Goal: Task Accomplishment & Management: Use online tool/utility

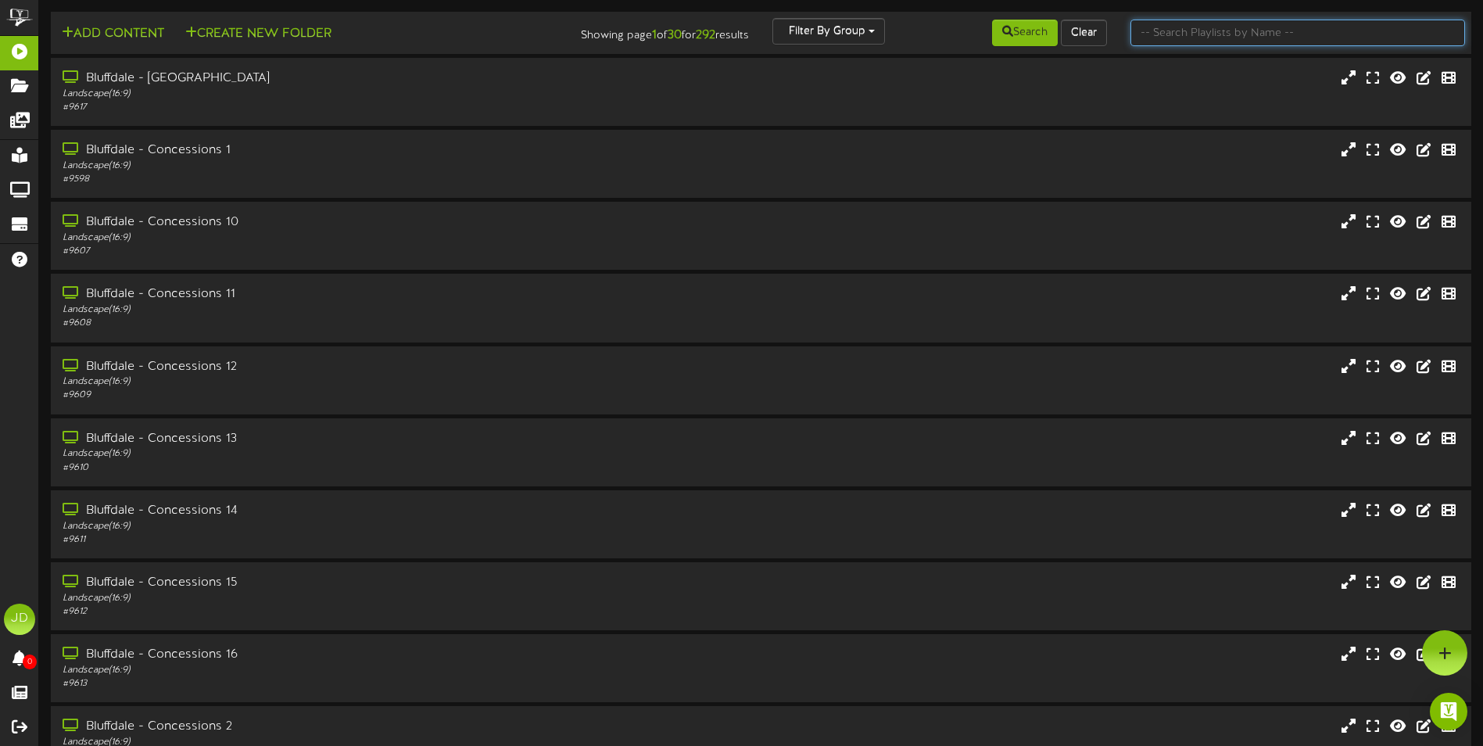
click at [1175, 30] on input "text" at bounding box center [1297, 33] width 335 height 27
type input "surprise"
click at [1019, 35] on button "Search" at bounding box center [1025, 33] width 66 height 27
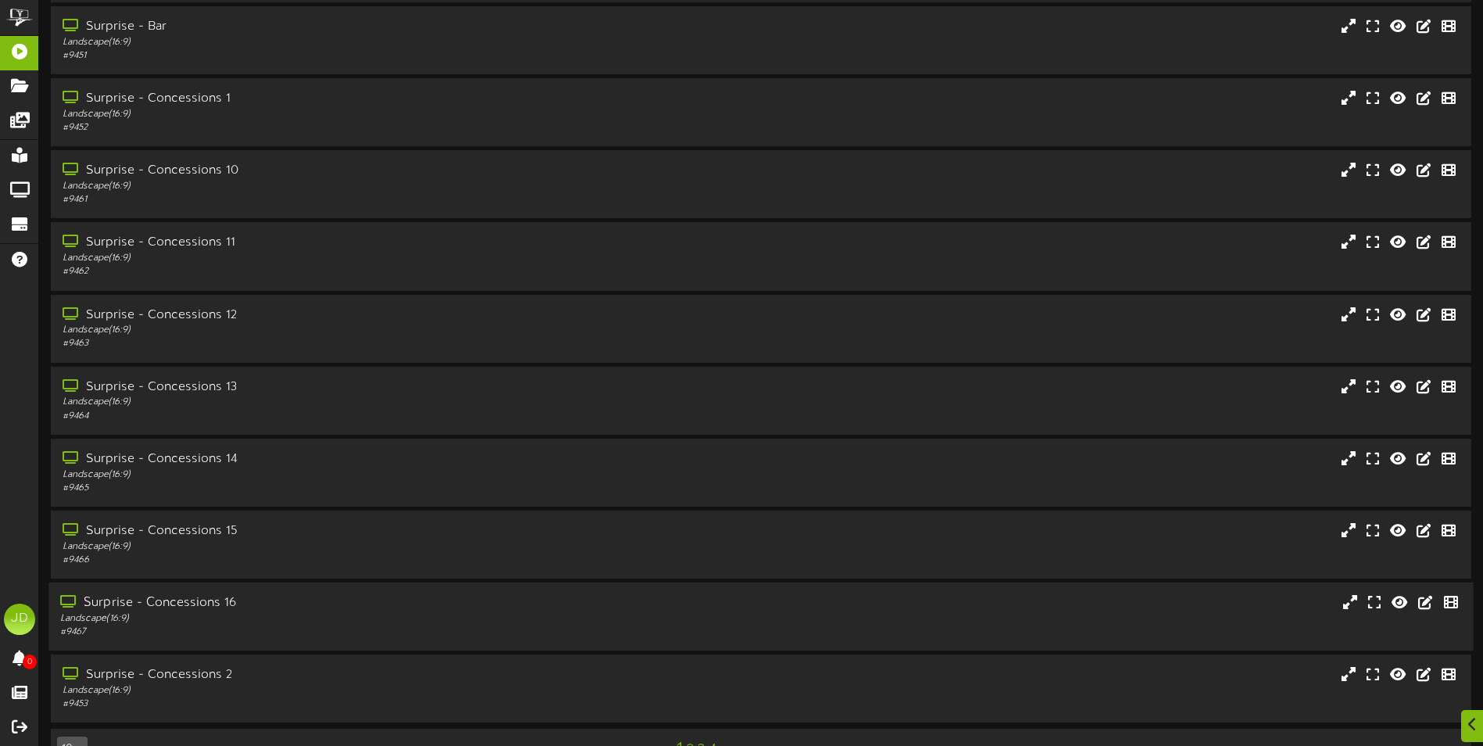
scroll to position [93, 0]
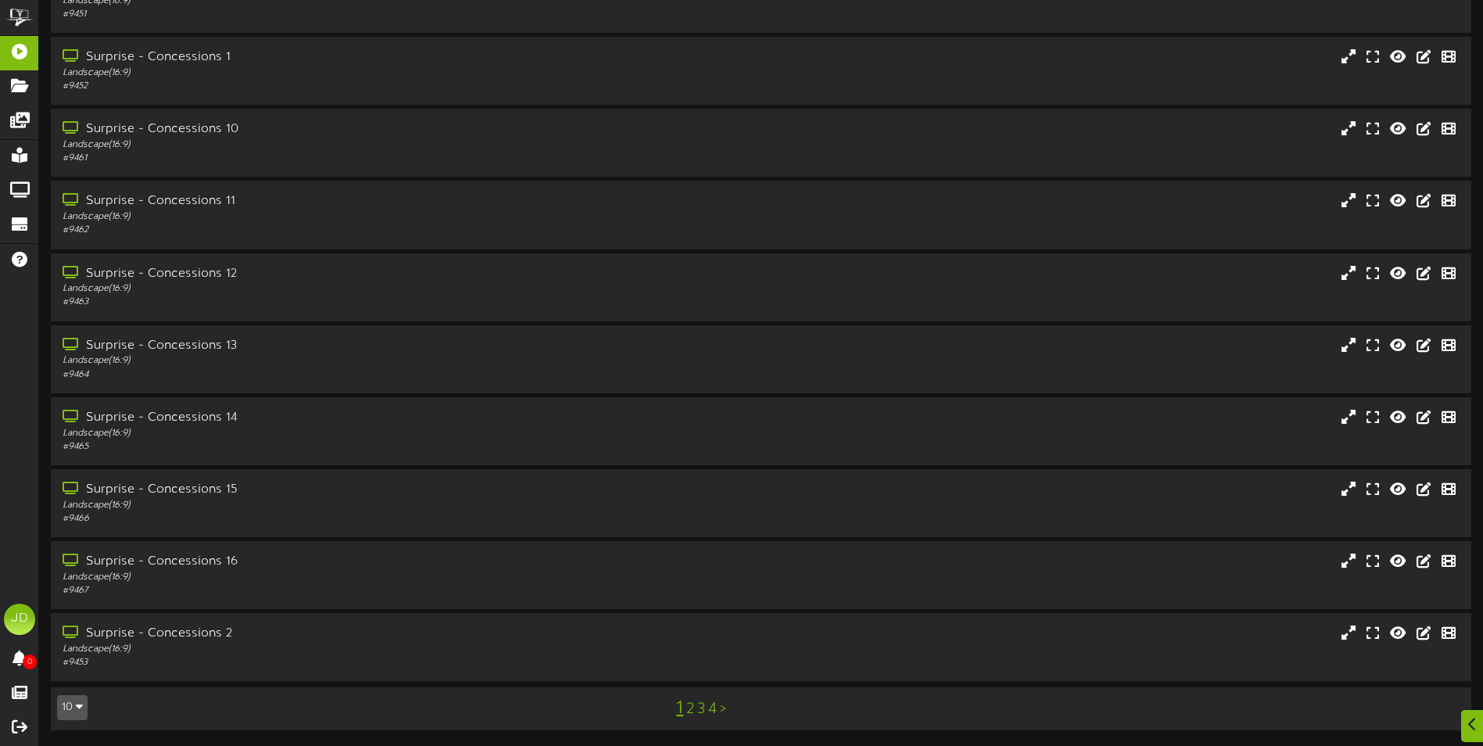
click at [711, 711] on link "4" at bounding box center [712, 708] width 9 height 17
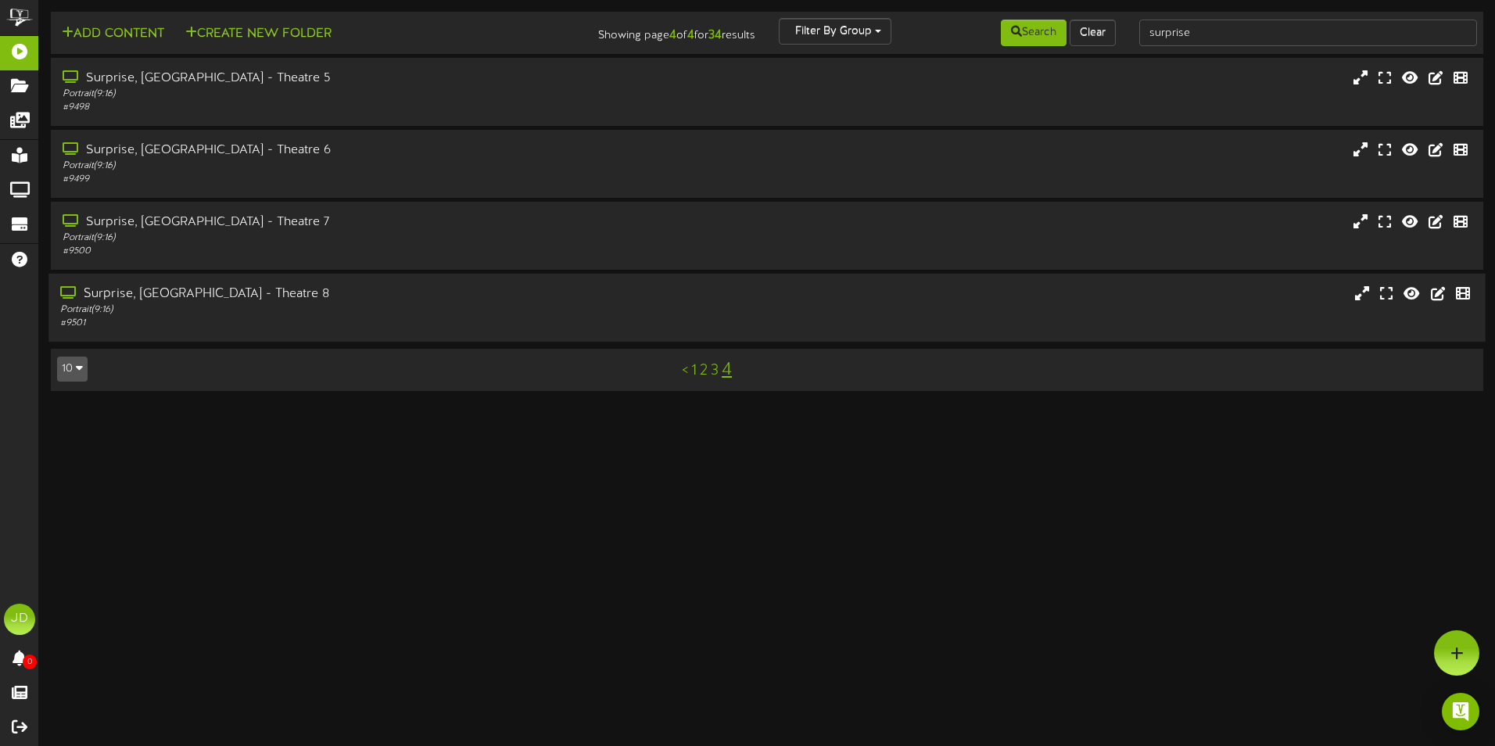
click at [367, 332] on div "Surprise, [GEOGRAPHIC_DATA] - Theatre 8 Portrait ( 9:16 ) # 9501" at bounding box center [766, 308] width 1436 height 68
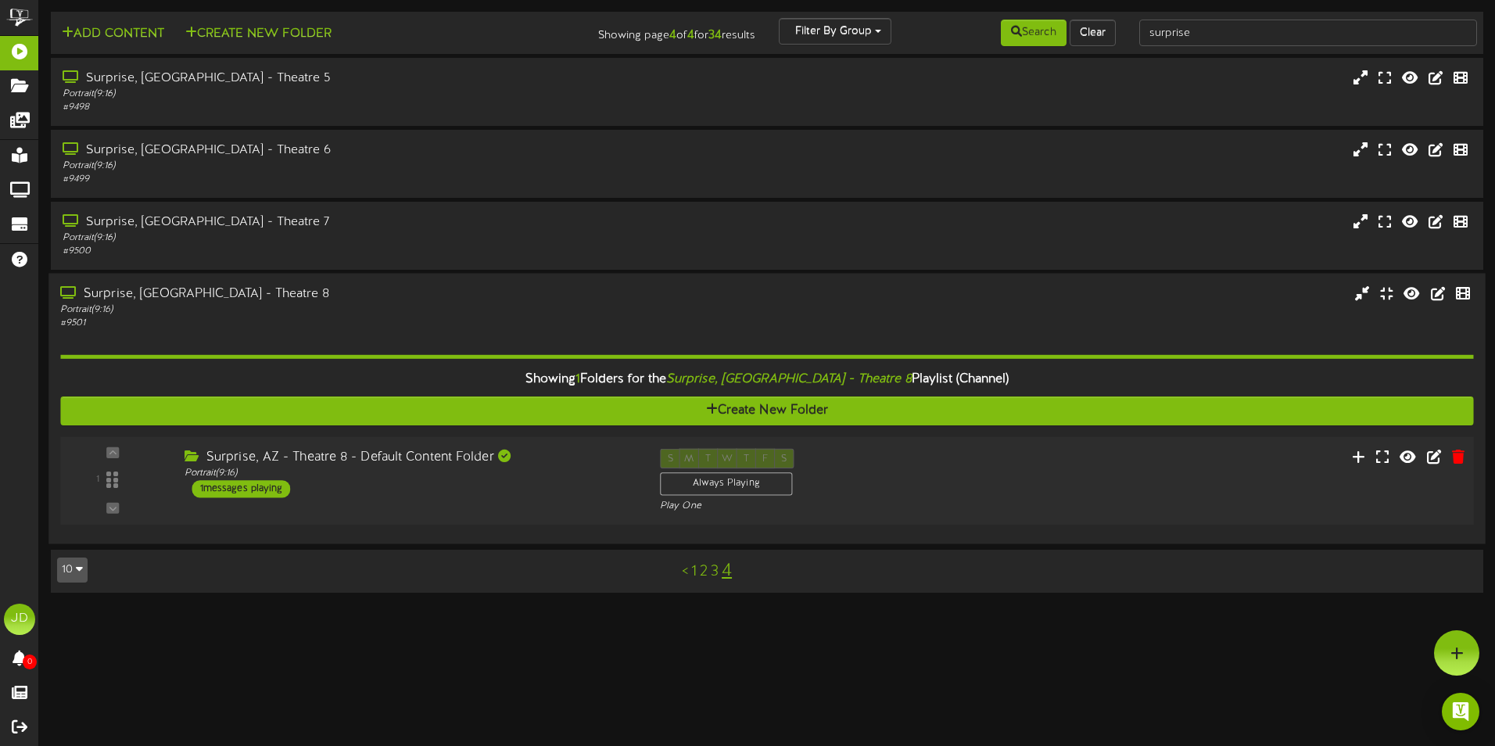
click at [577, 516] on div "1 Portrait ( )" at bounding box center [766, 481] width 1427 height 88
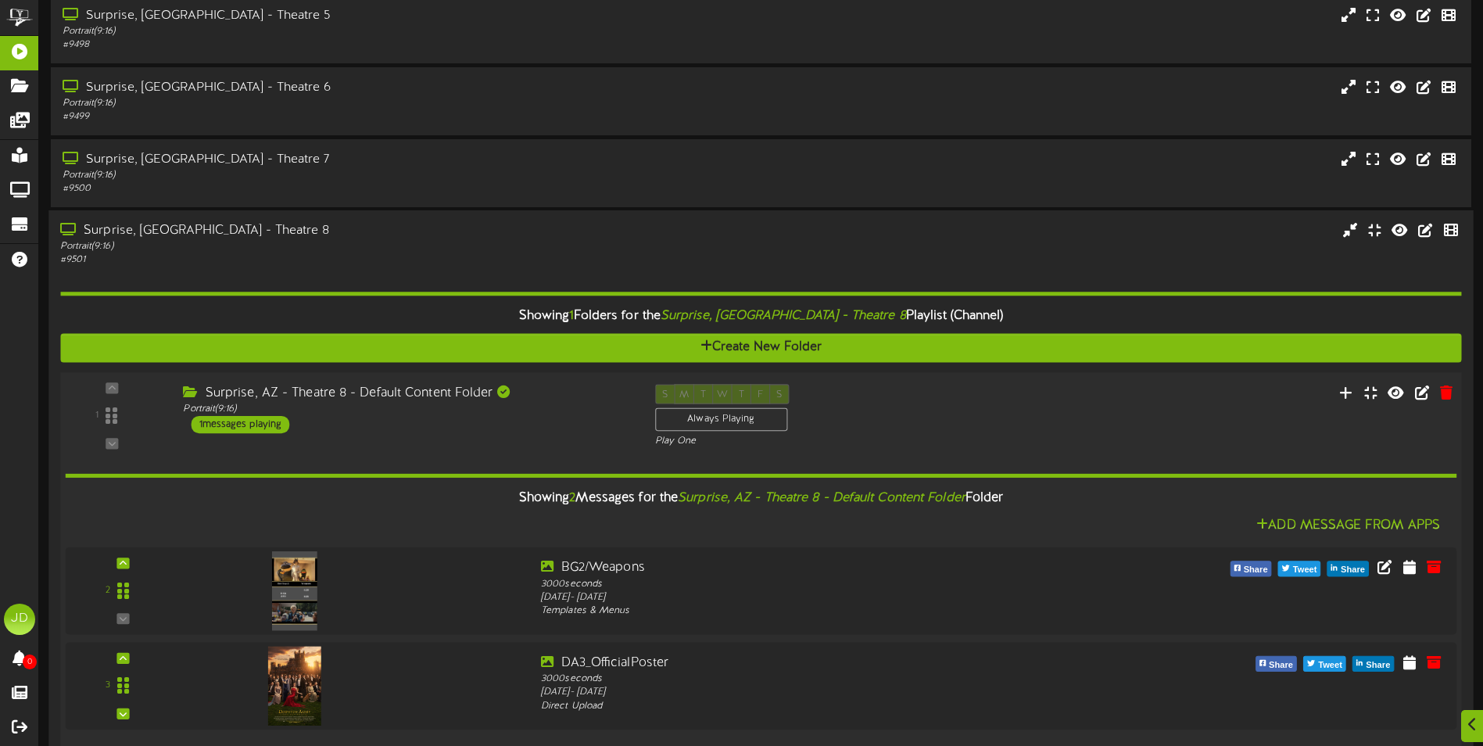
scroll to position [147, 0]
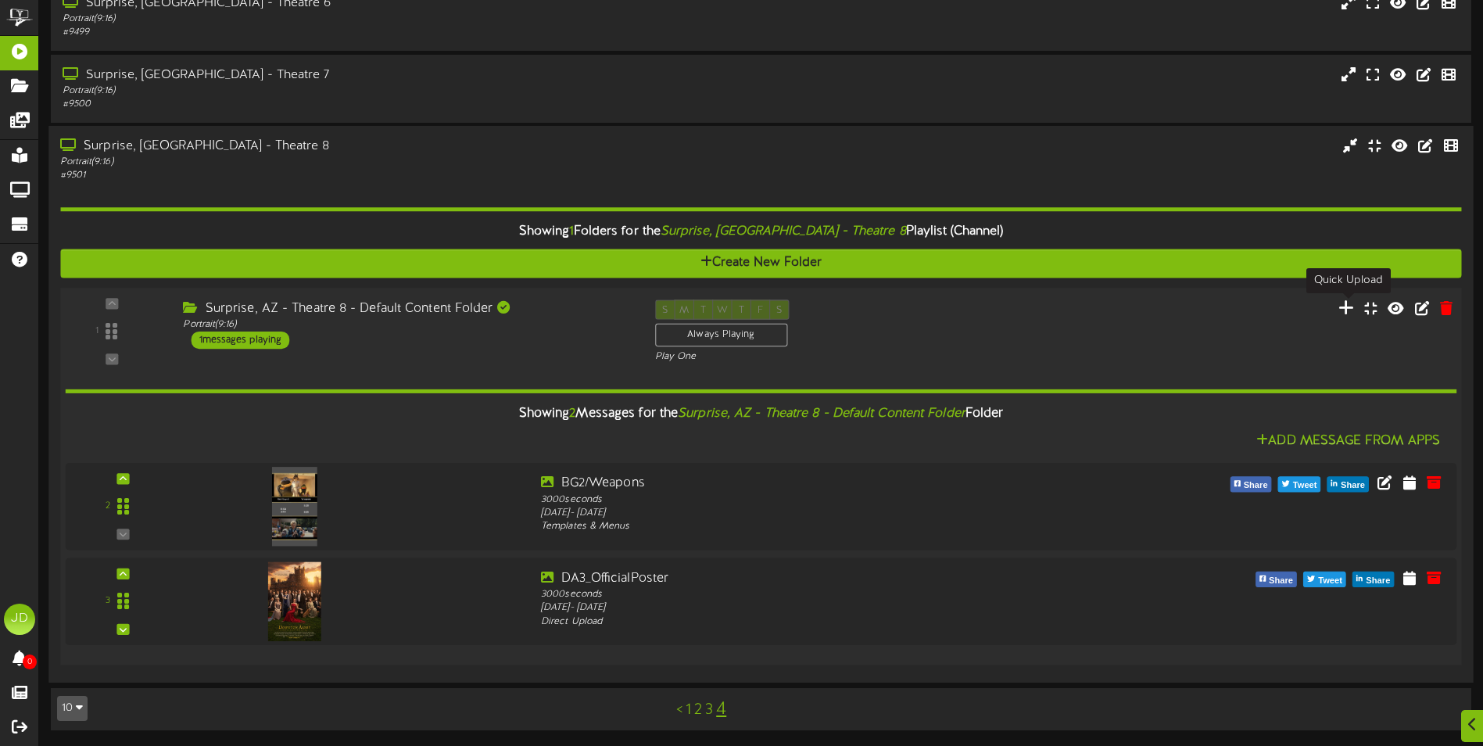
click at [1348, 313] on icon at bounding box center [1346, 307] width 16 height 17
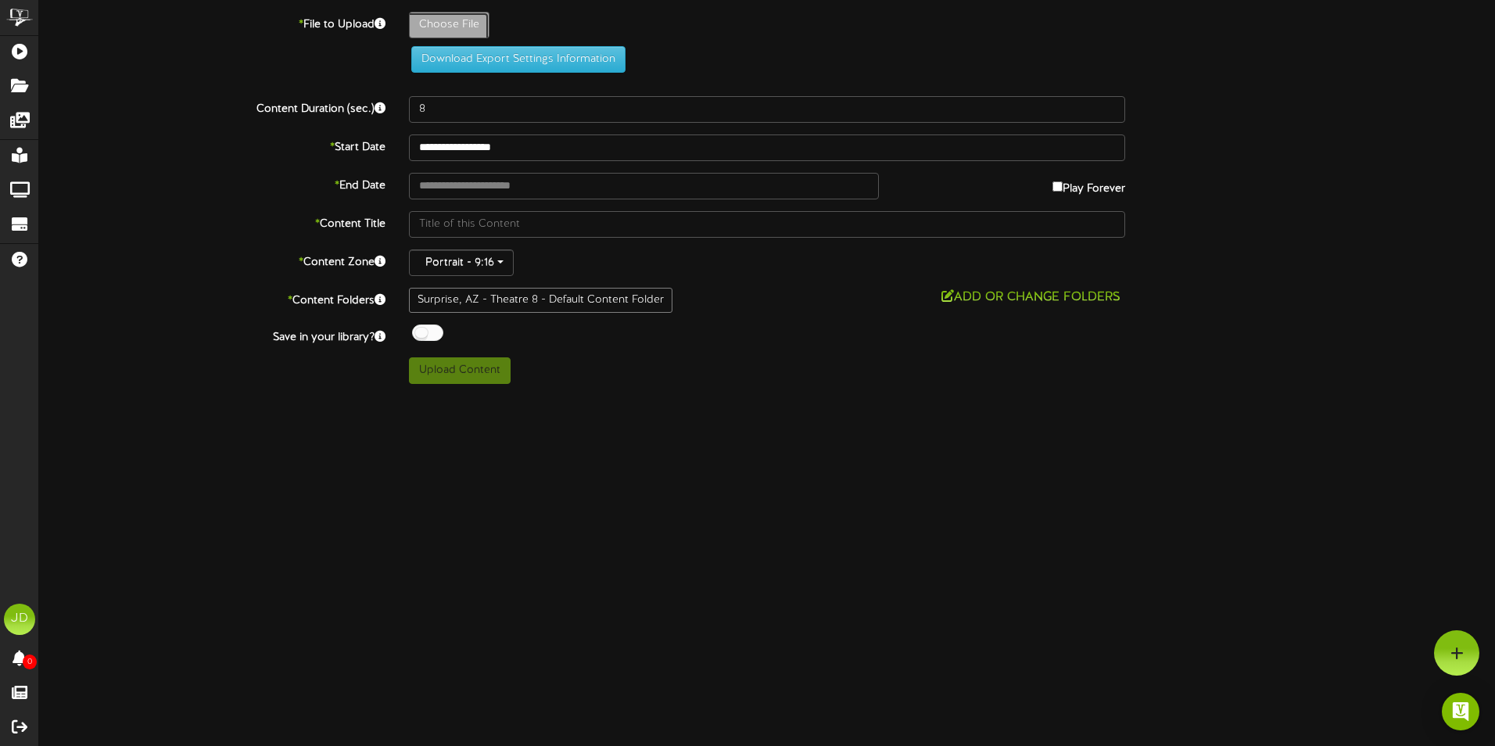
type input "**********"
type input "p_disneyplusoriginals_hamilton_poster_rebrand_88d9918d1"
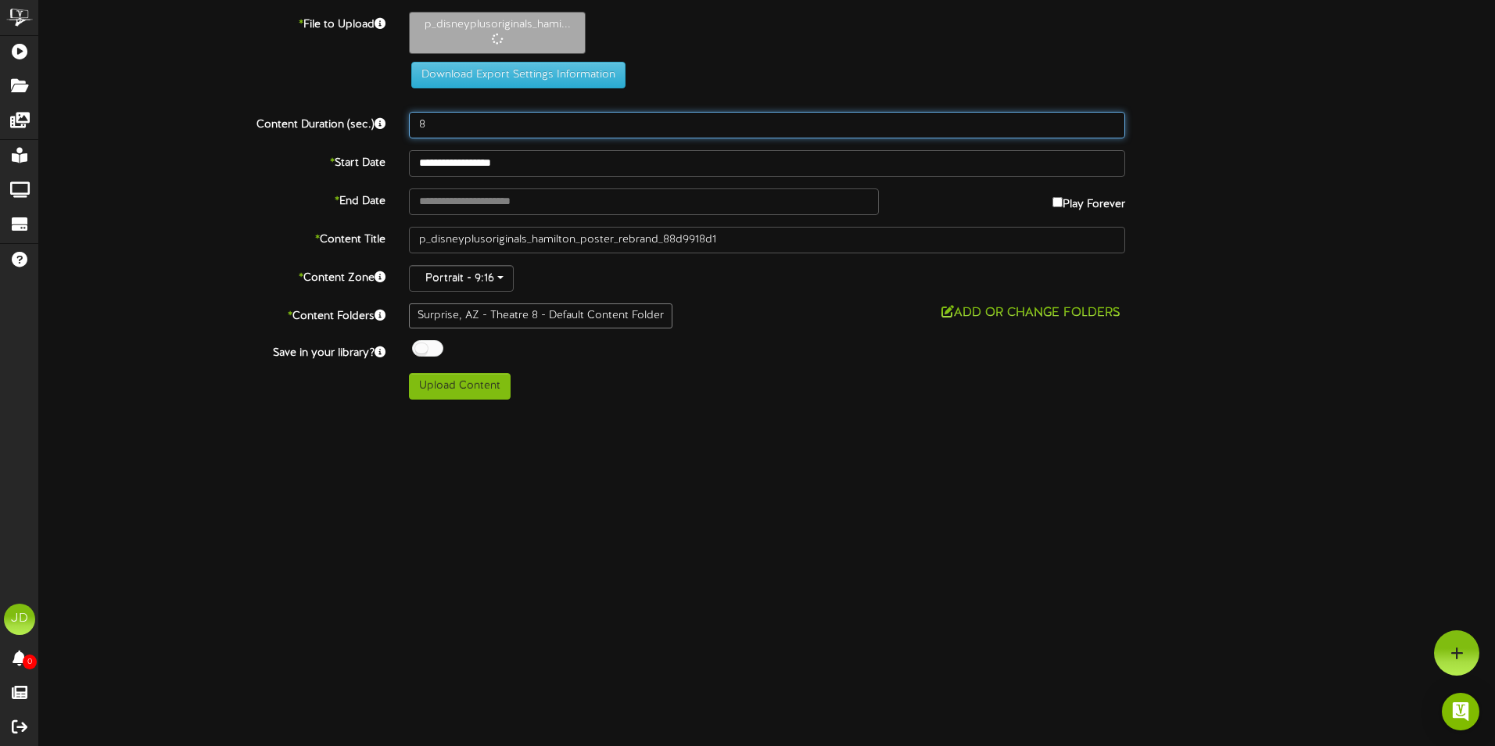
drag, startPoint x: 456, startPoint y: 127, endPoint x: 342, endPoint y: 127, distance: 113.4
click at [360, 126] on div "Content Duration (sec.) 8" at bounding box center [766, 125] width 1479 height 27
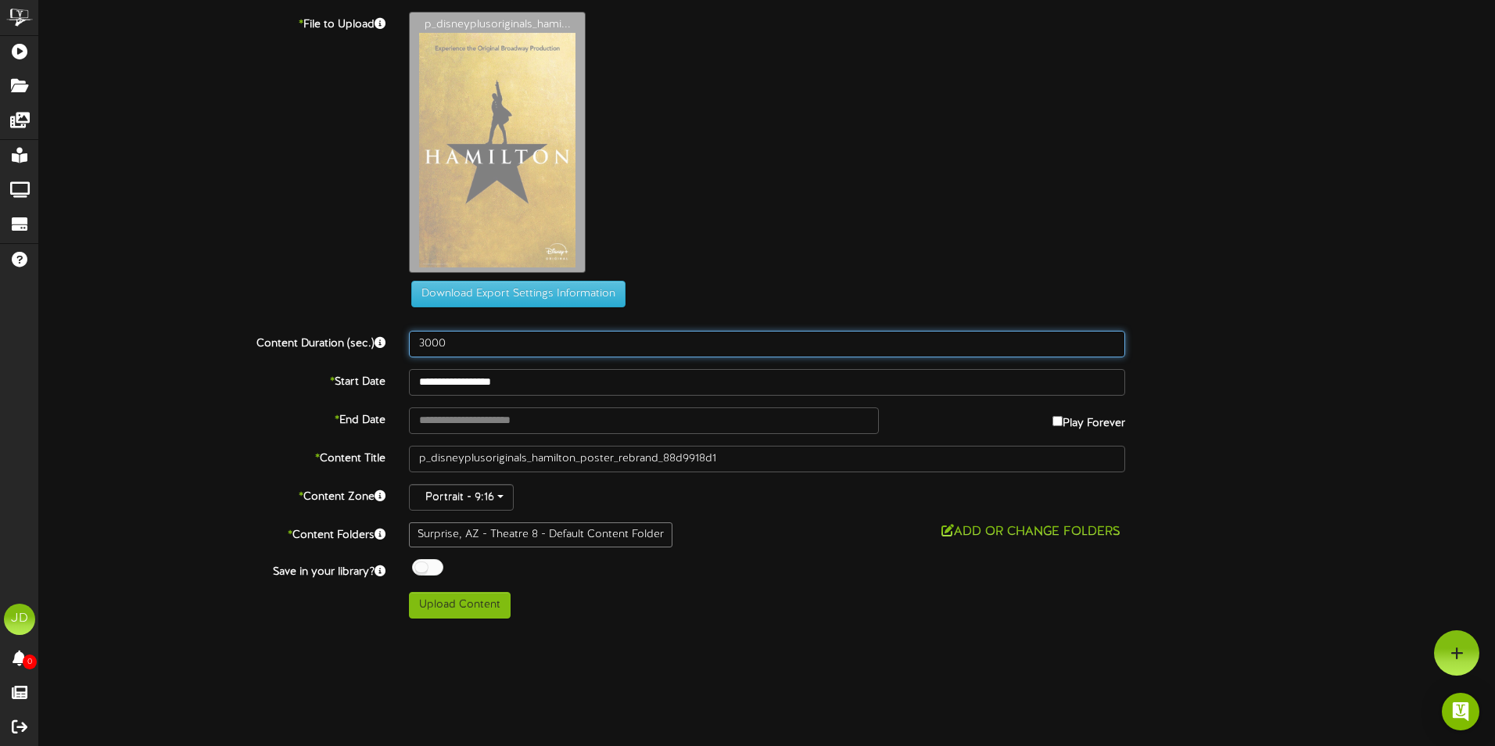
type input "3000"
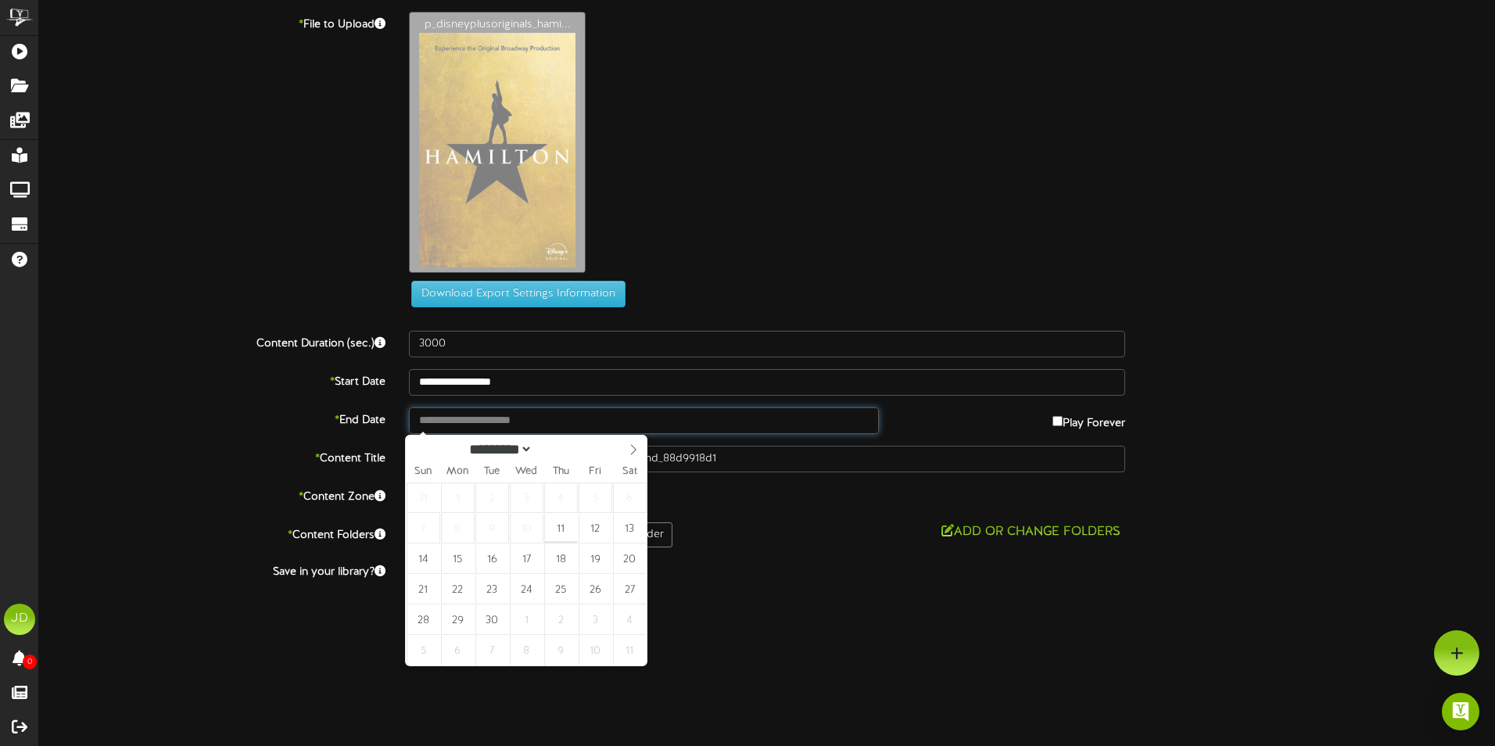
click at [616, 421] on input "text" at bounding box center [644, 420] width 470 height 27
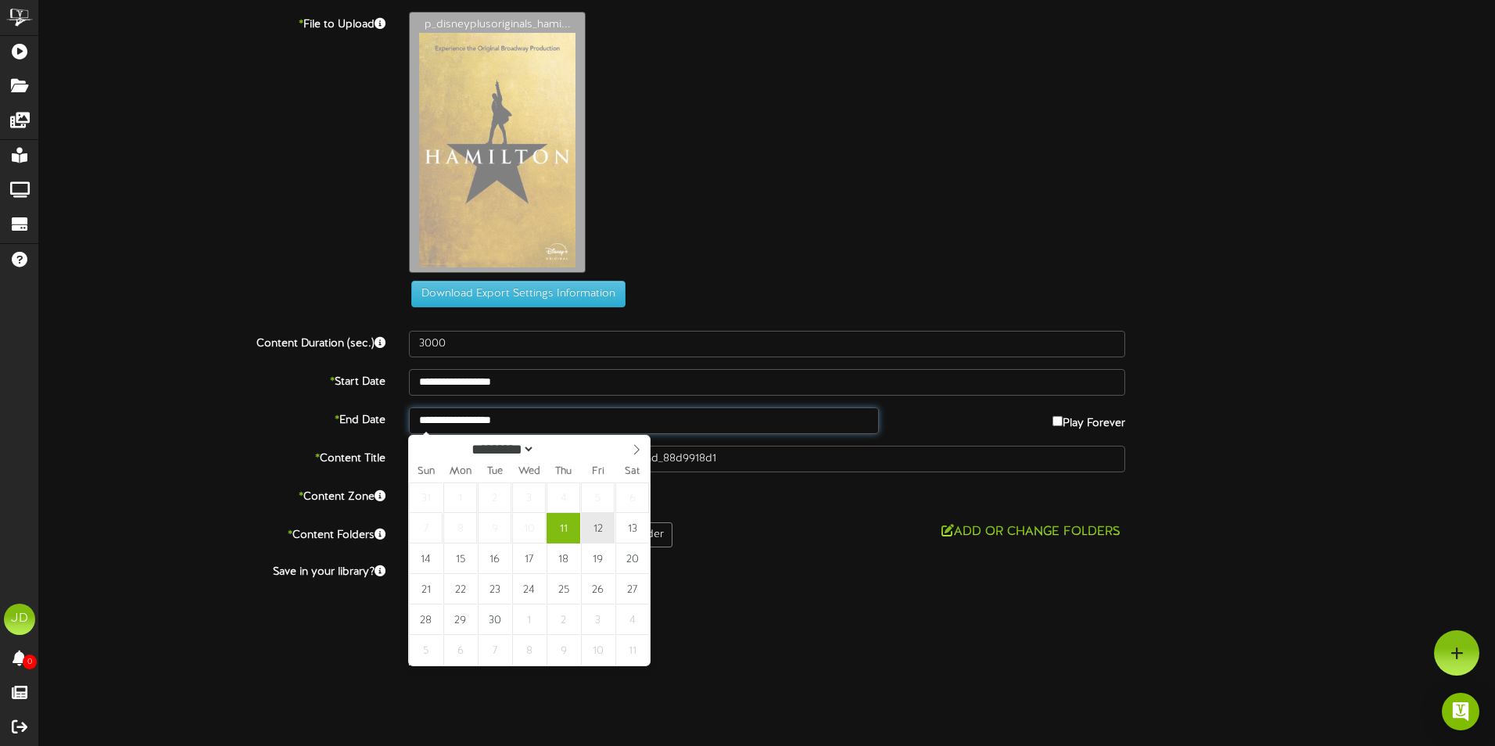
type input "**********"
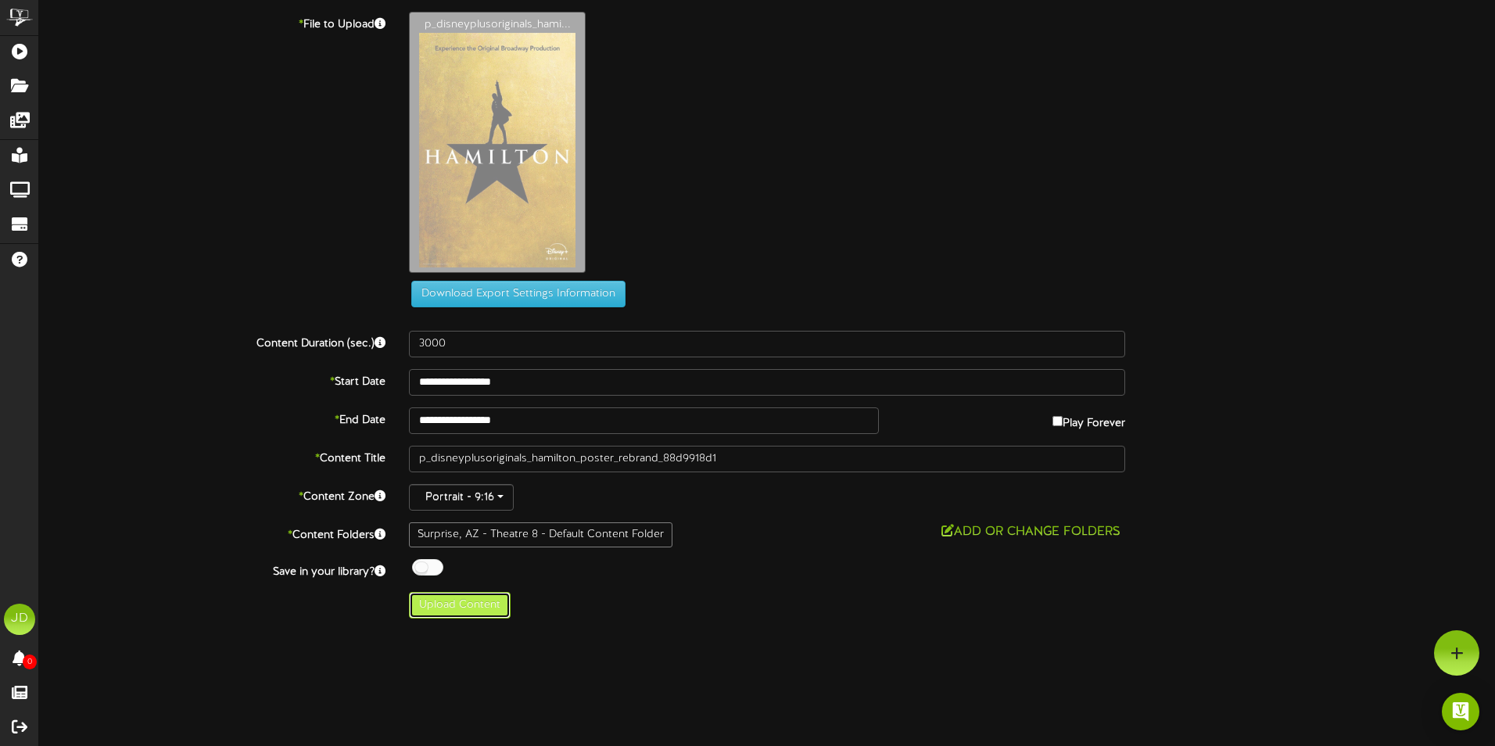
click at [467, 611] on button "Upload Content" at bounding box center [460, 605] width 102 height 27
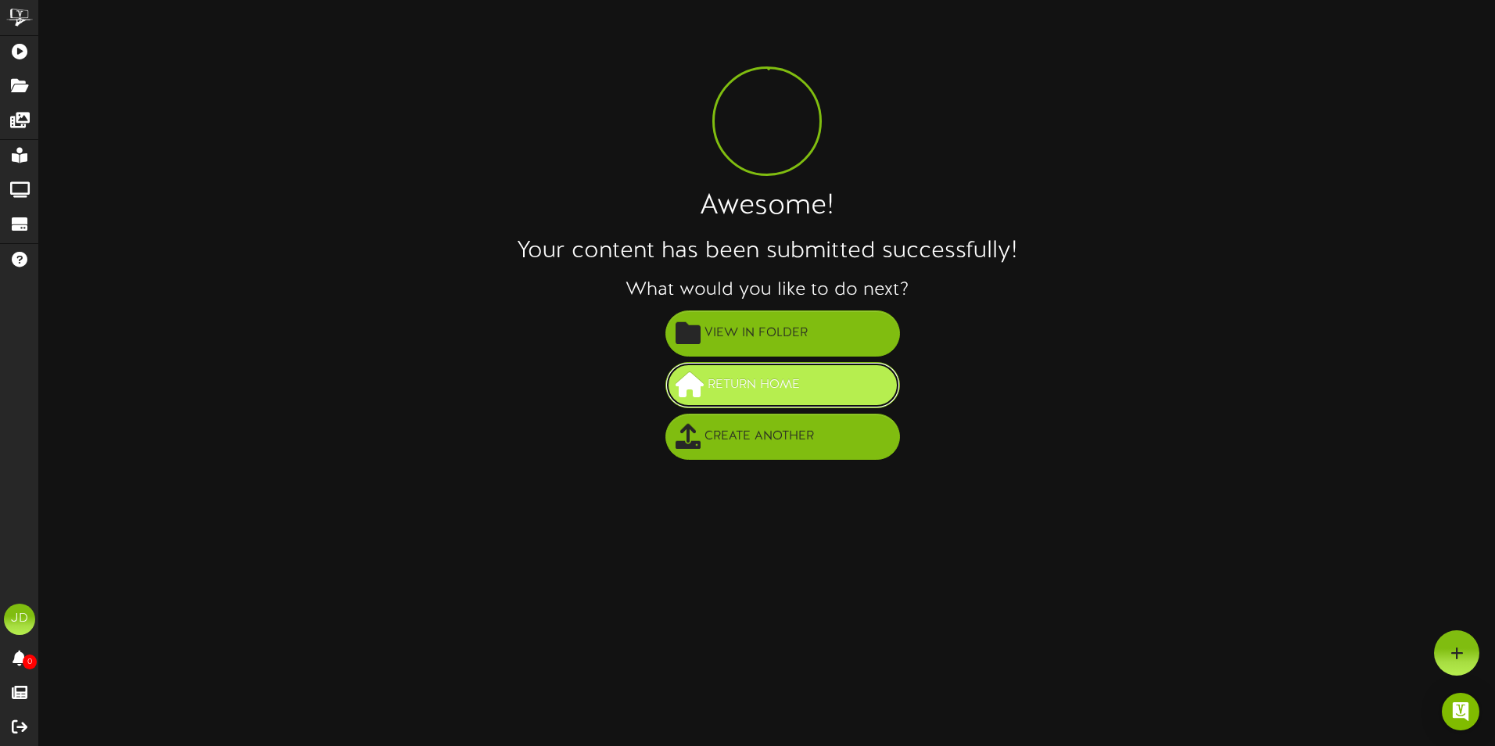
click at [722, 378] on span "Return Home" at bounding box center [754, 385] width 100 height 26
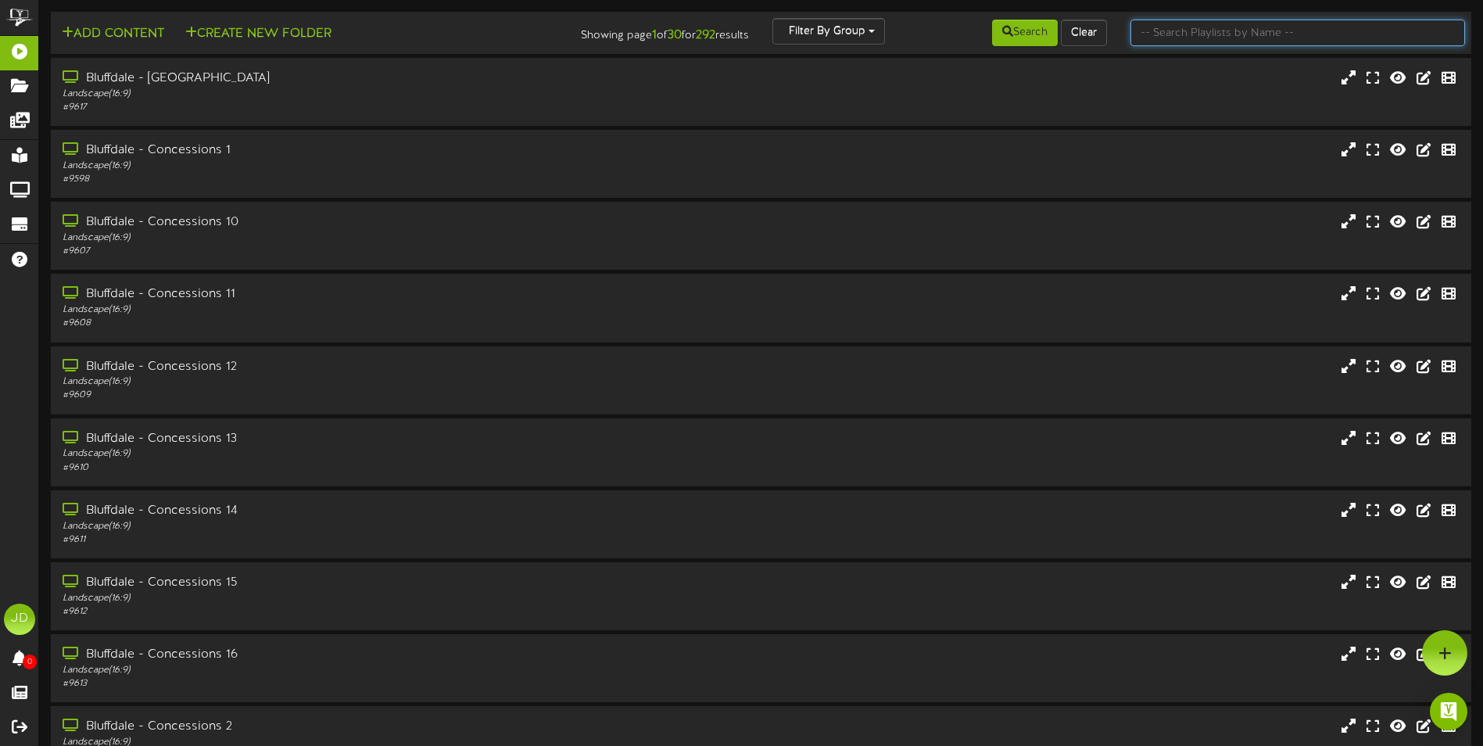
click at [1186, 41] on input "text" at bounding box center [1297, 33] width 335 height 27
type input "surprise"
click at [1025, 39] on button "Search" at bounding box center [1025, 33] width 66 height 27
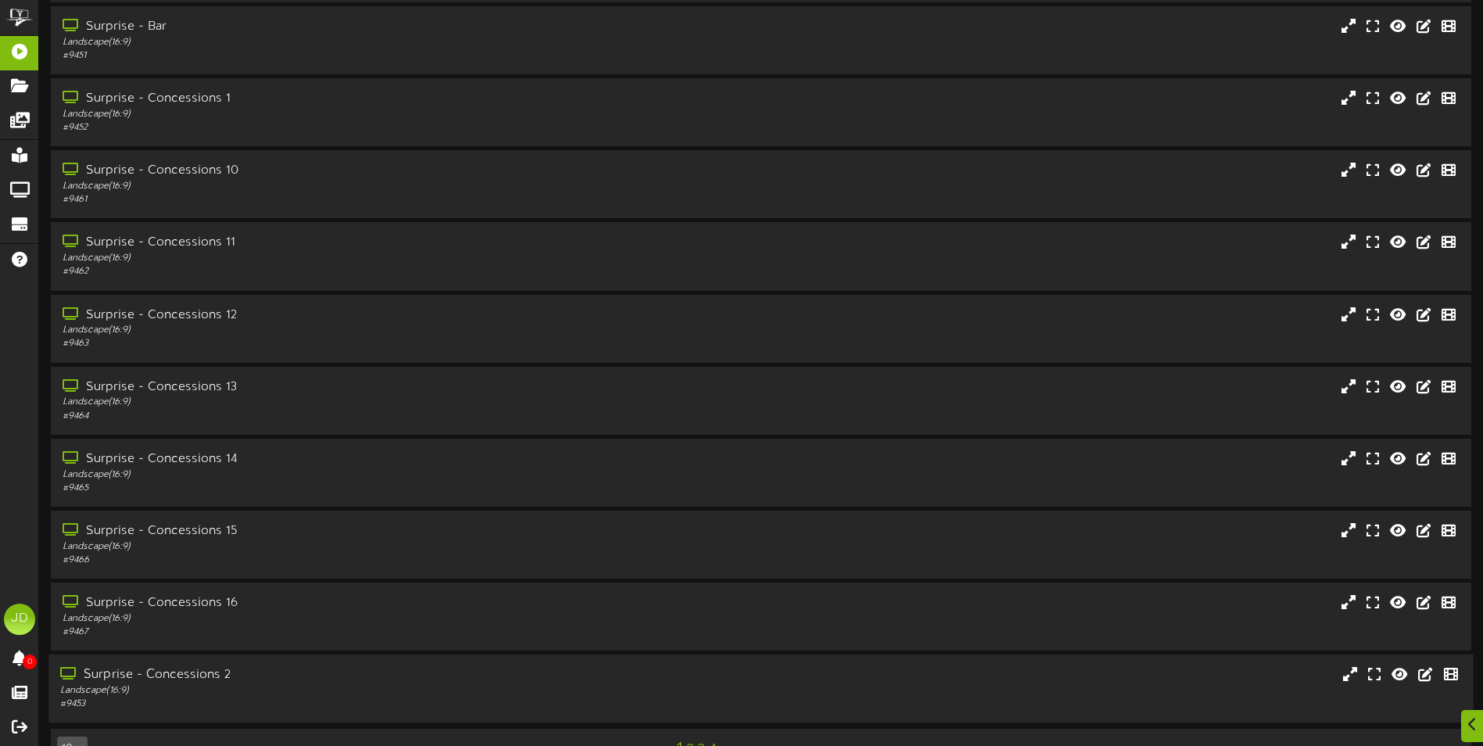
scroll to position [93, 0]
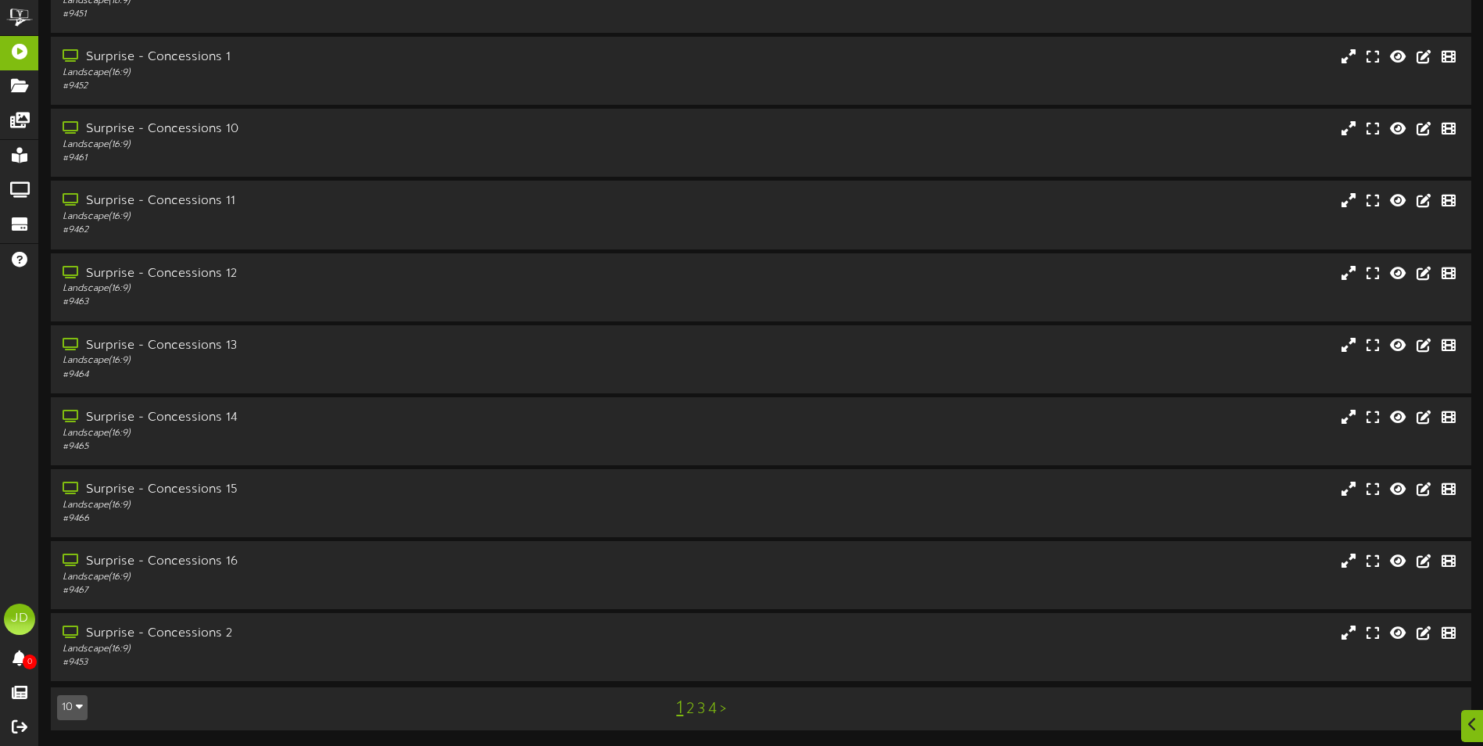
click at [700, 713] on link "3" at bounding box center [701, 708] width 8 height 17
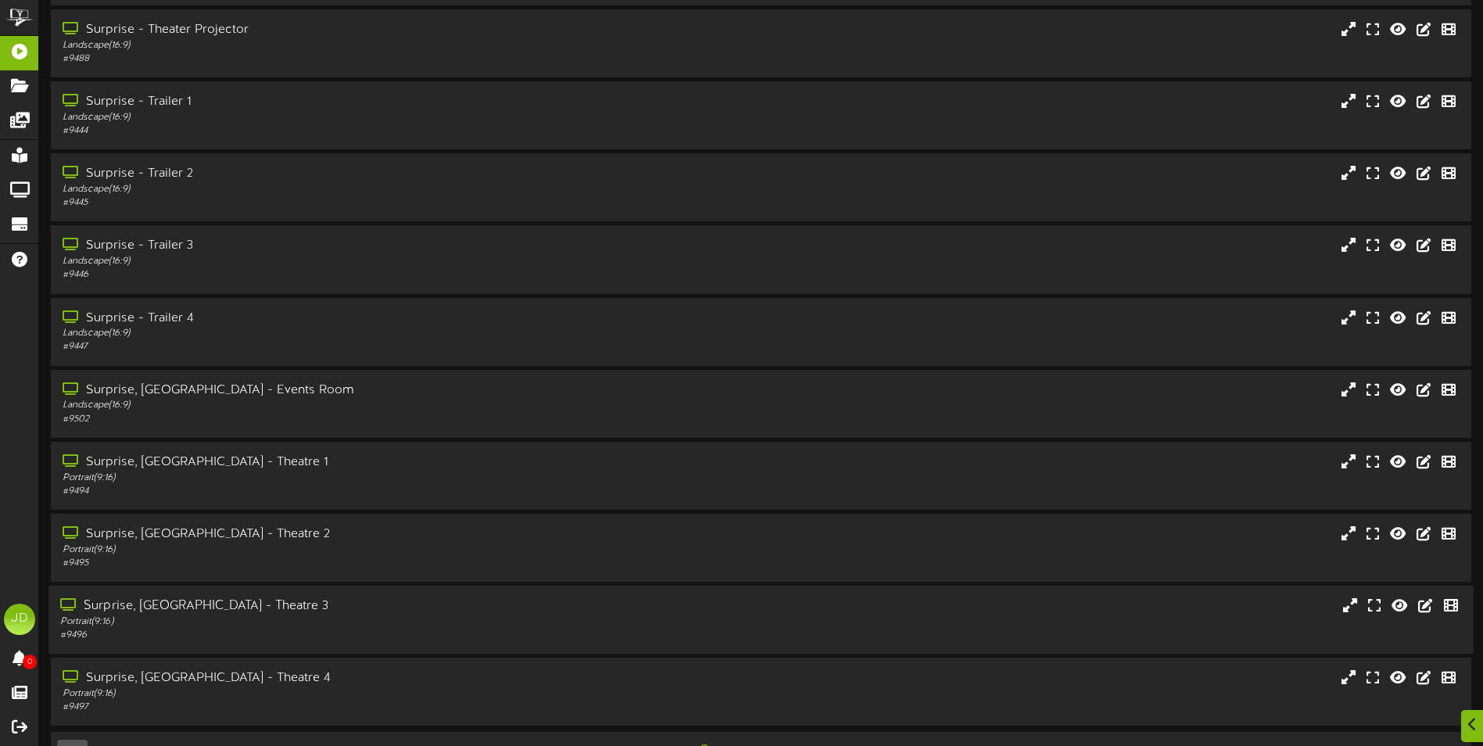
scroll to position [93, 0]
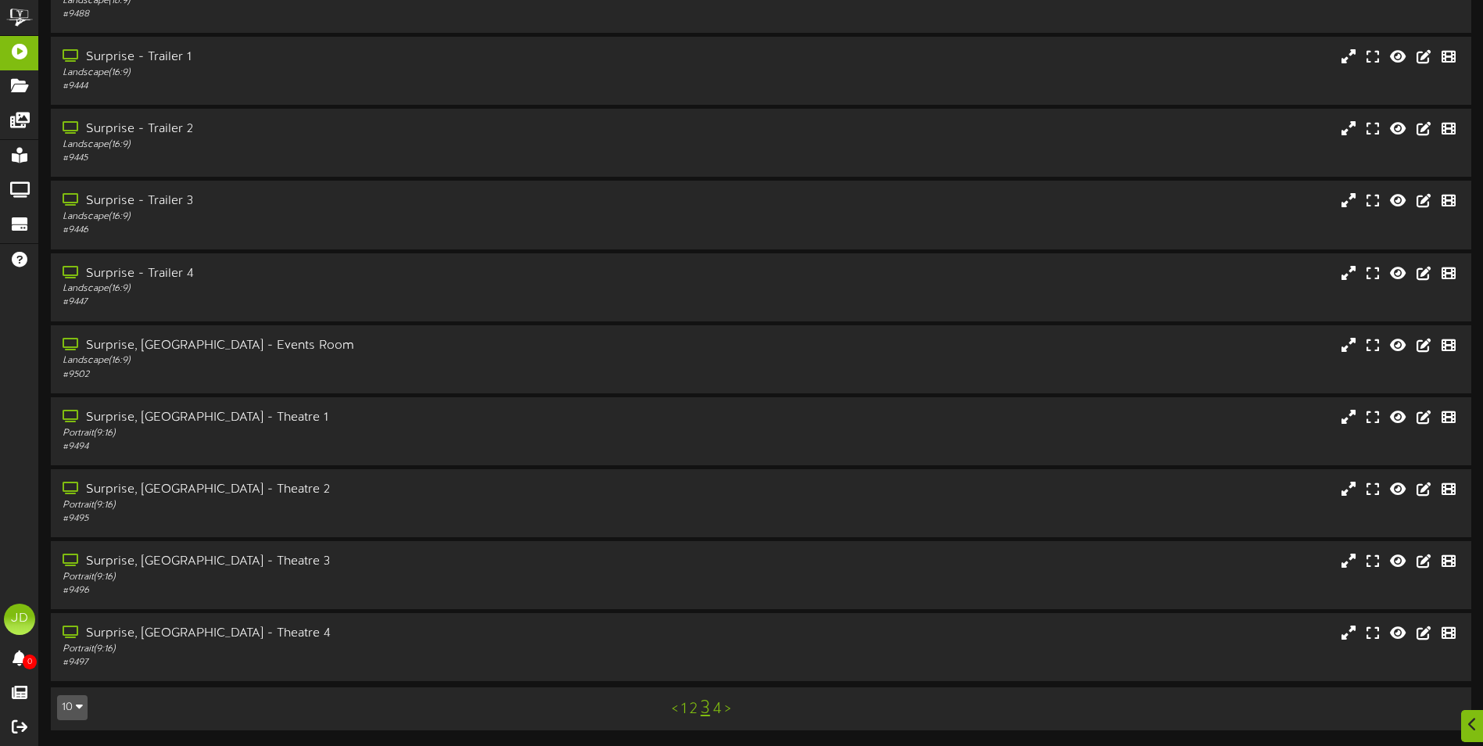
click at [719, 711] on link "4" at bounding box center [717, 708] width 9 height 17
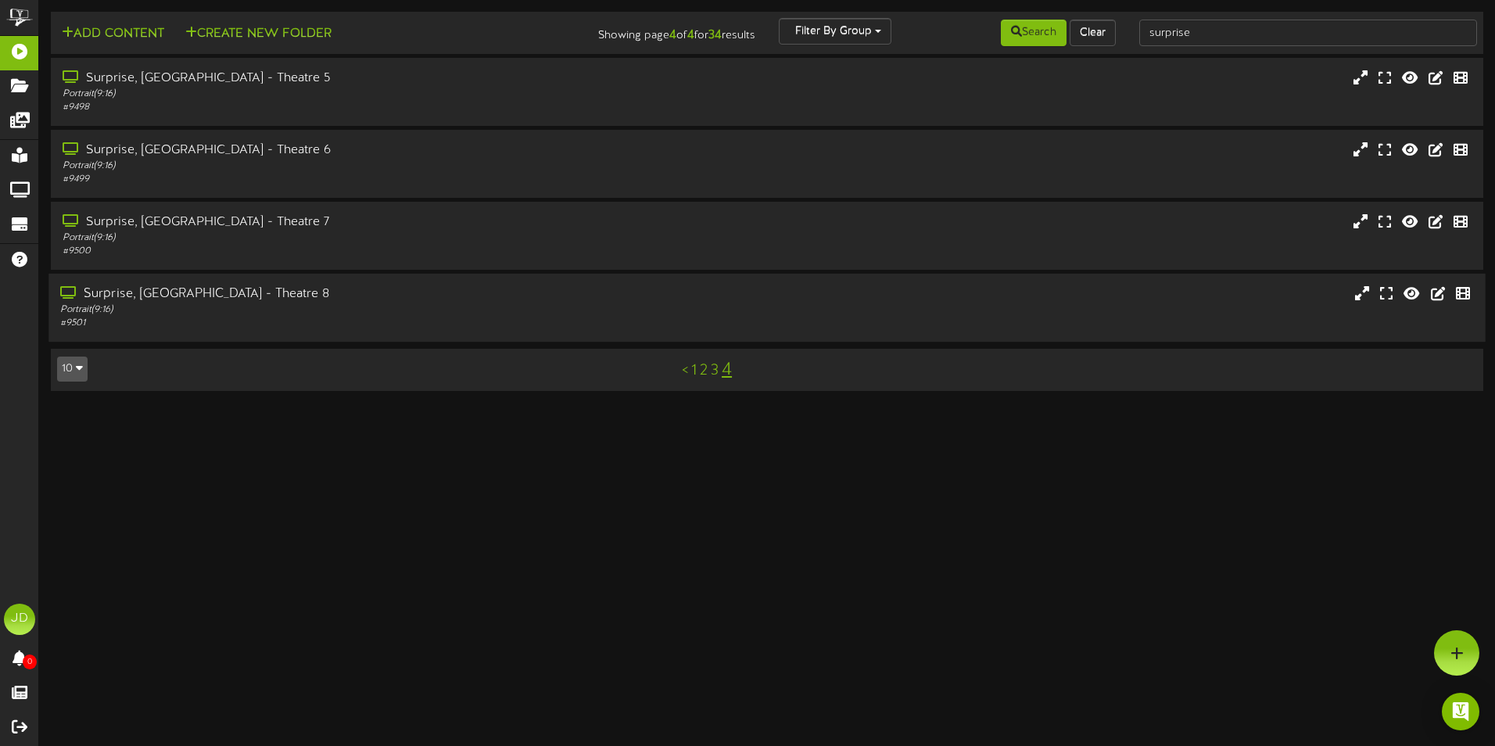
click at [321, 309] on div "Portrait ( 9:16 )" at bounding box center [347, 309] width 575 height 13
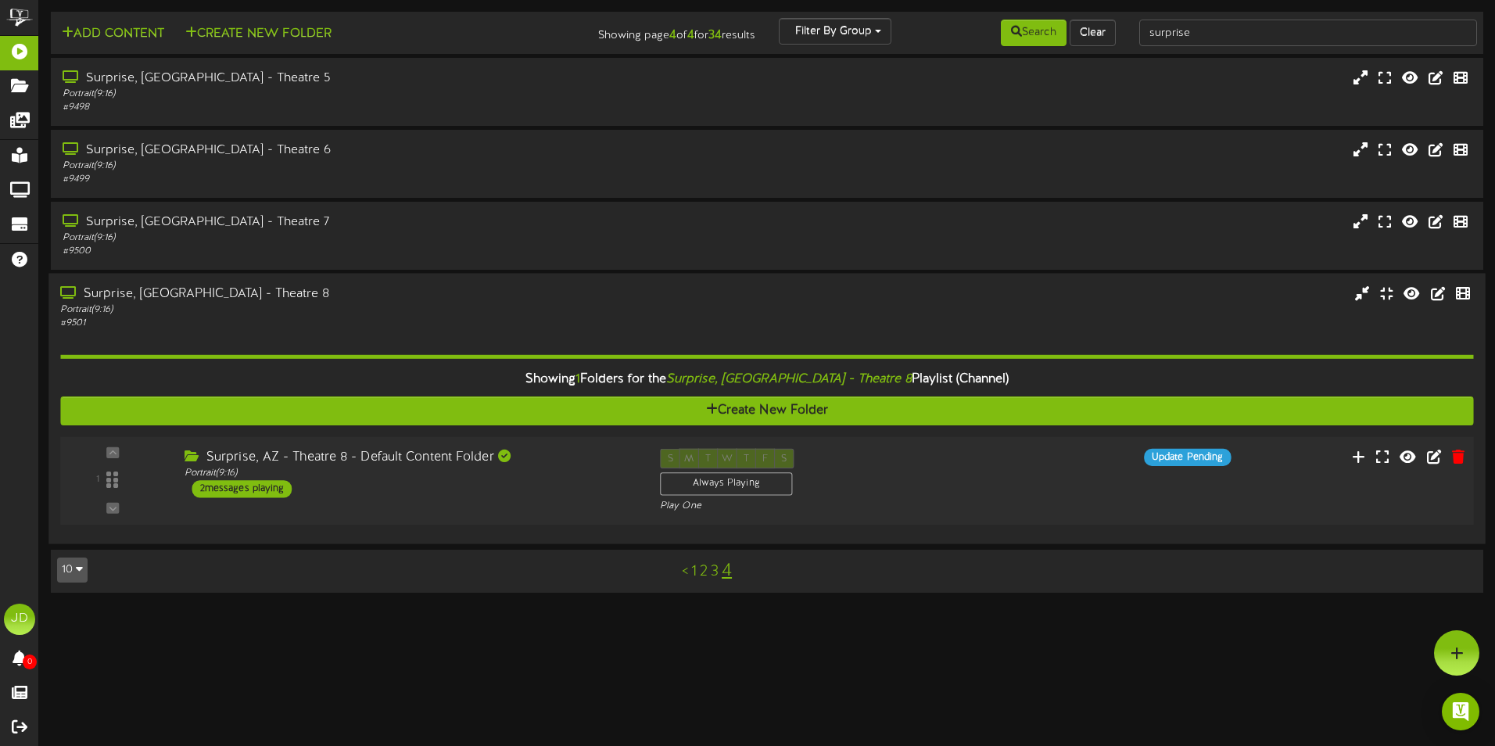
click at [993, 500] on div "Play One" at bounding box center [826, 506] width 333 height 13
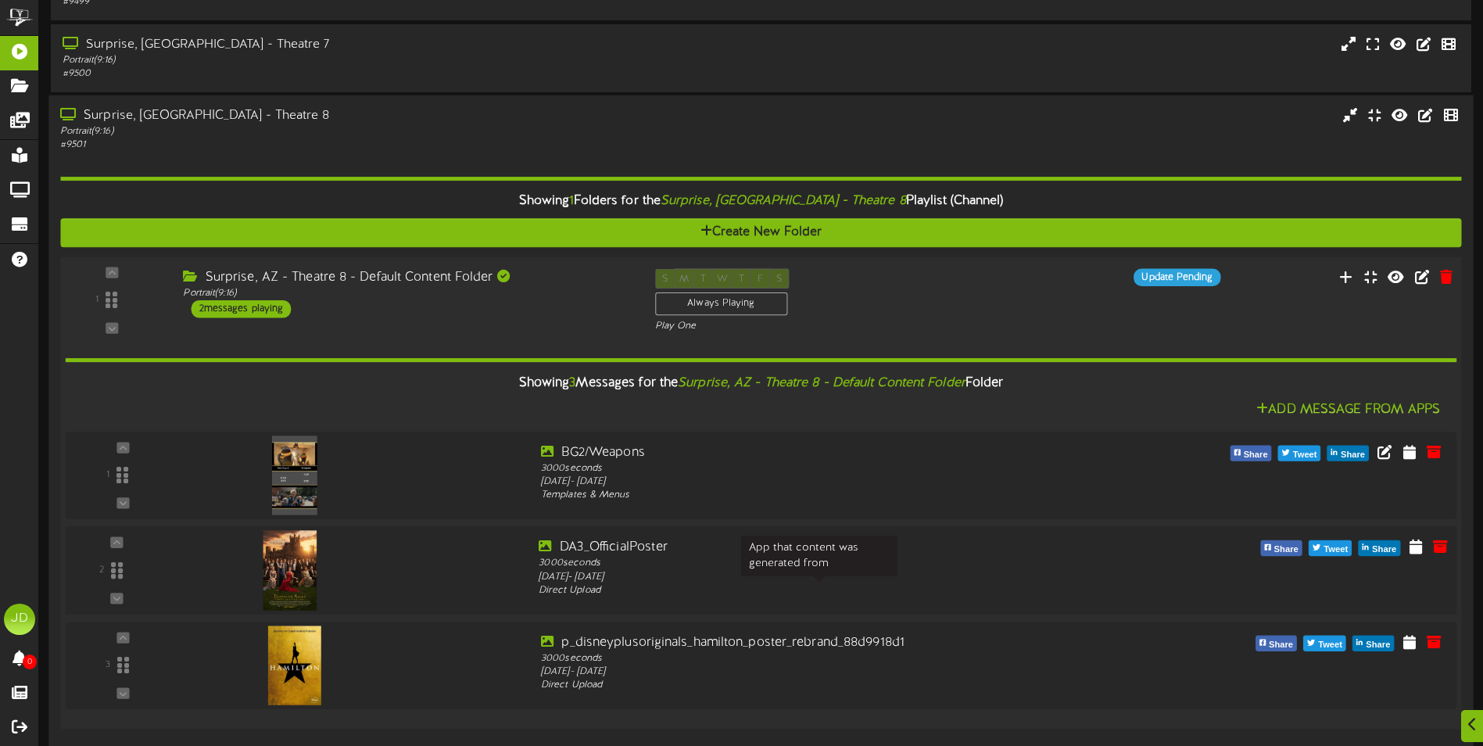
scroll to position [241, 0]
